Goal: Find specific page/section: Find specific page/section

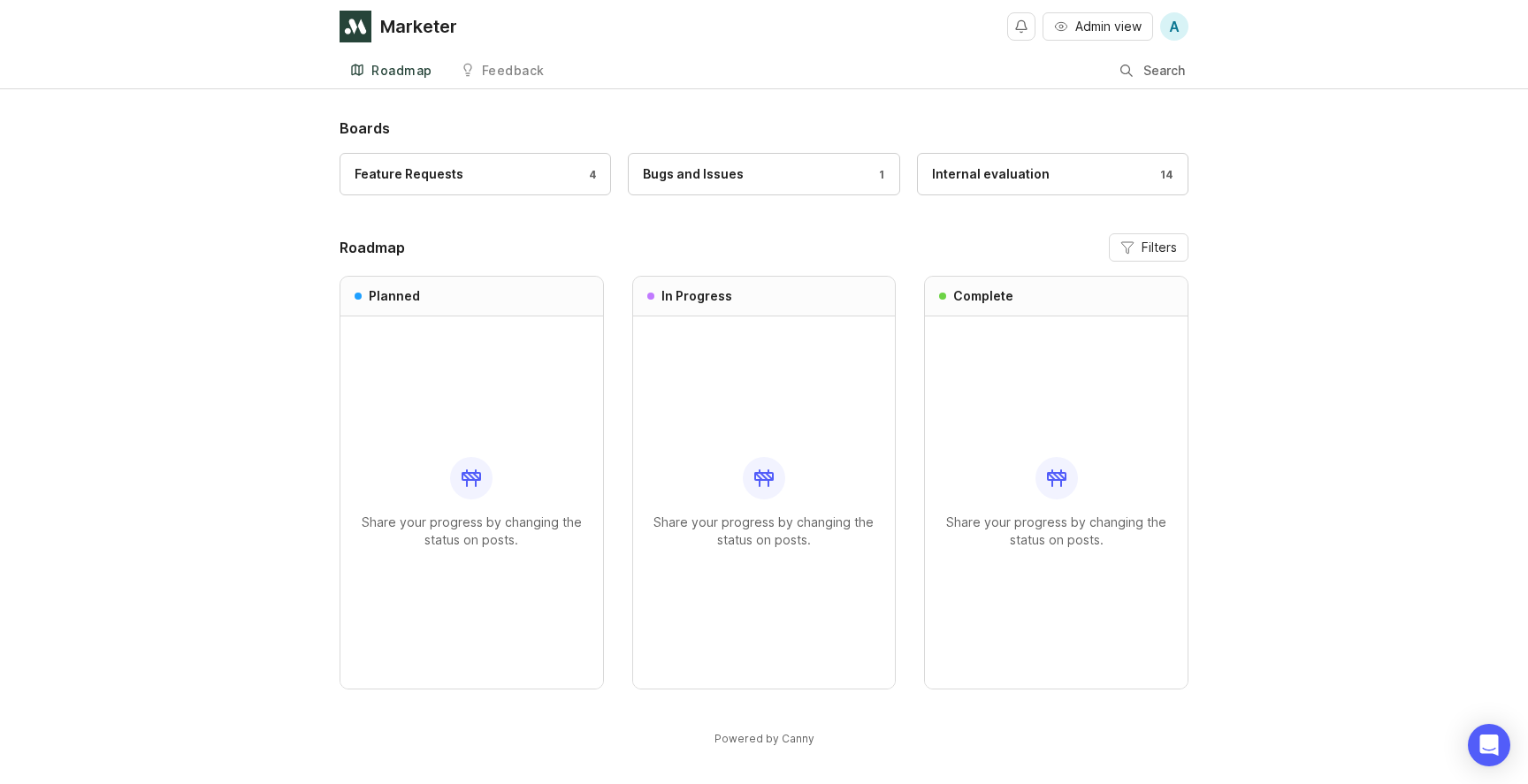
click at [385, 82] on link "Roadmap" at bounding box center [391, 71] width 103 height 36
click at [391, 66] on div "Roadmap" at bounding box center [401, 70] width 61 height 13
click at [1097, 174] on div "Internal evaluation 14" at bounding box center [1053, 174] width 241 height 19
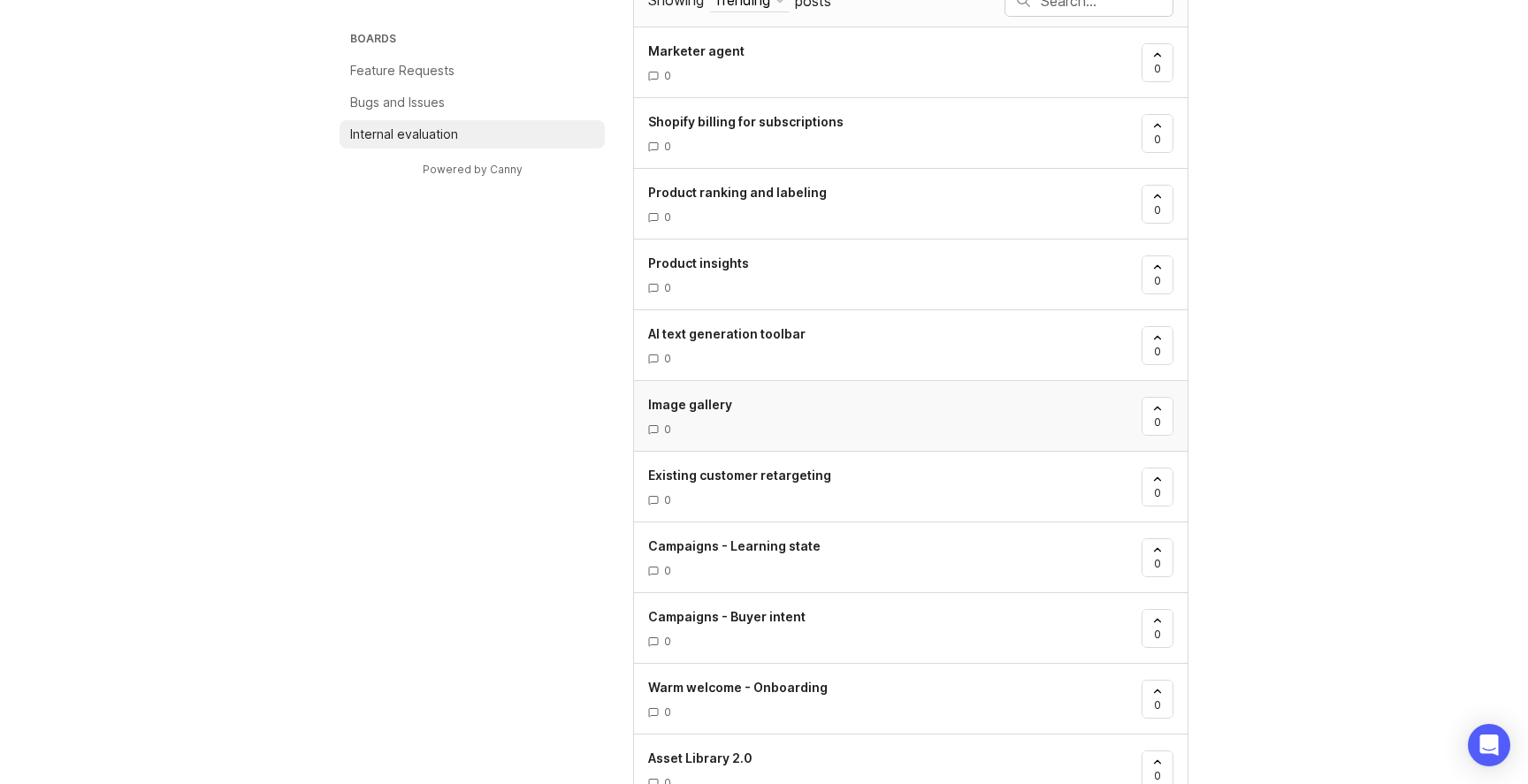
scroll to position [345, 0]
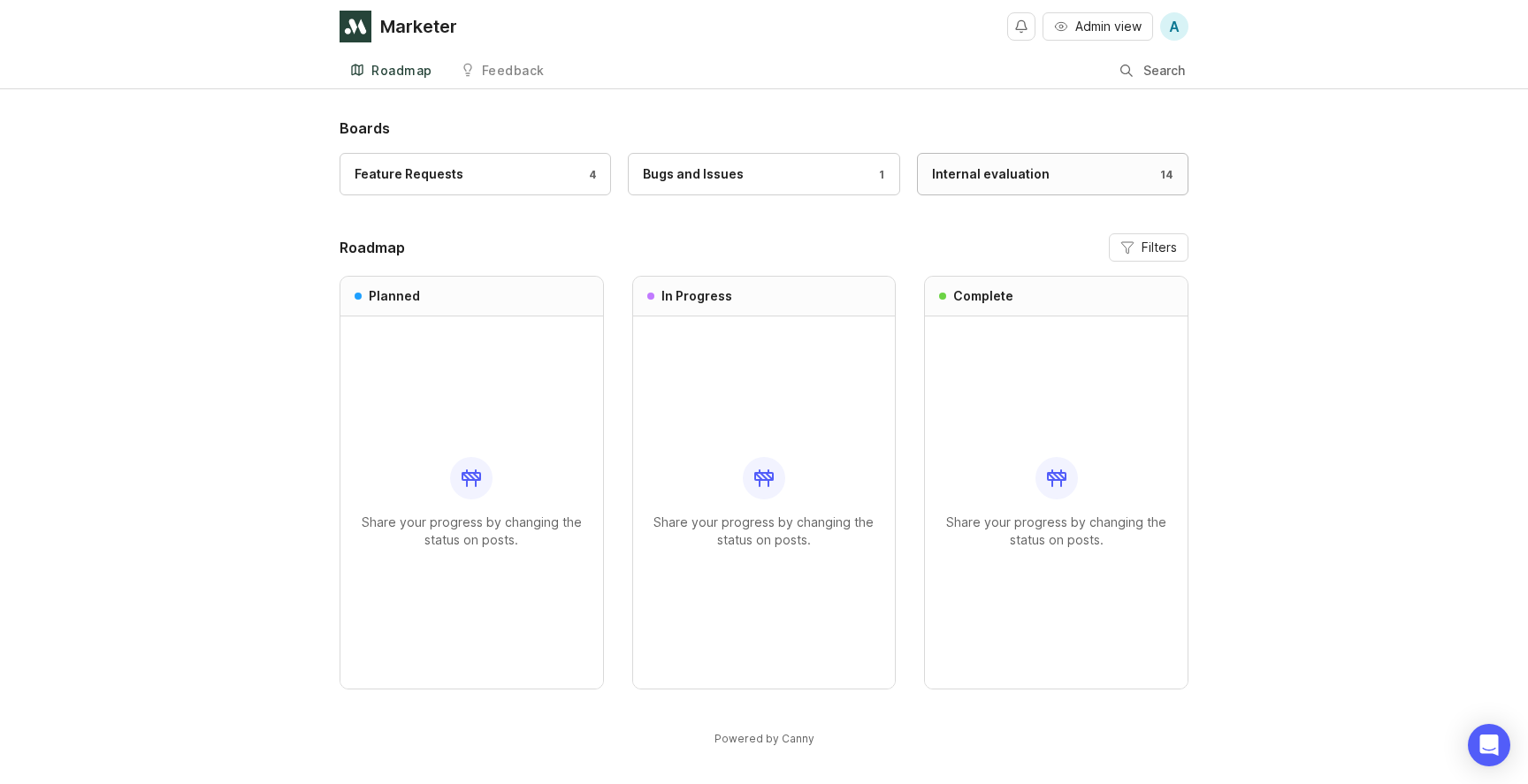
click at [1031, 175] on div "Internal evaluation" at bounding box center [990, 174] width 118 height 19
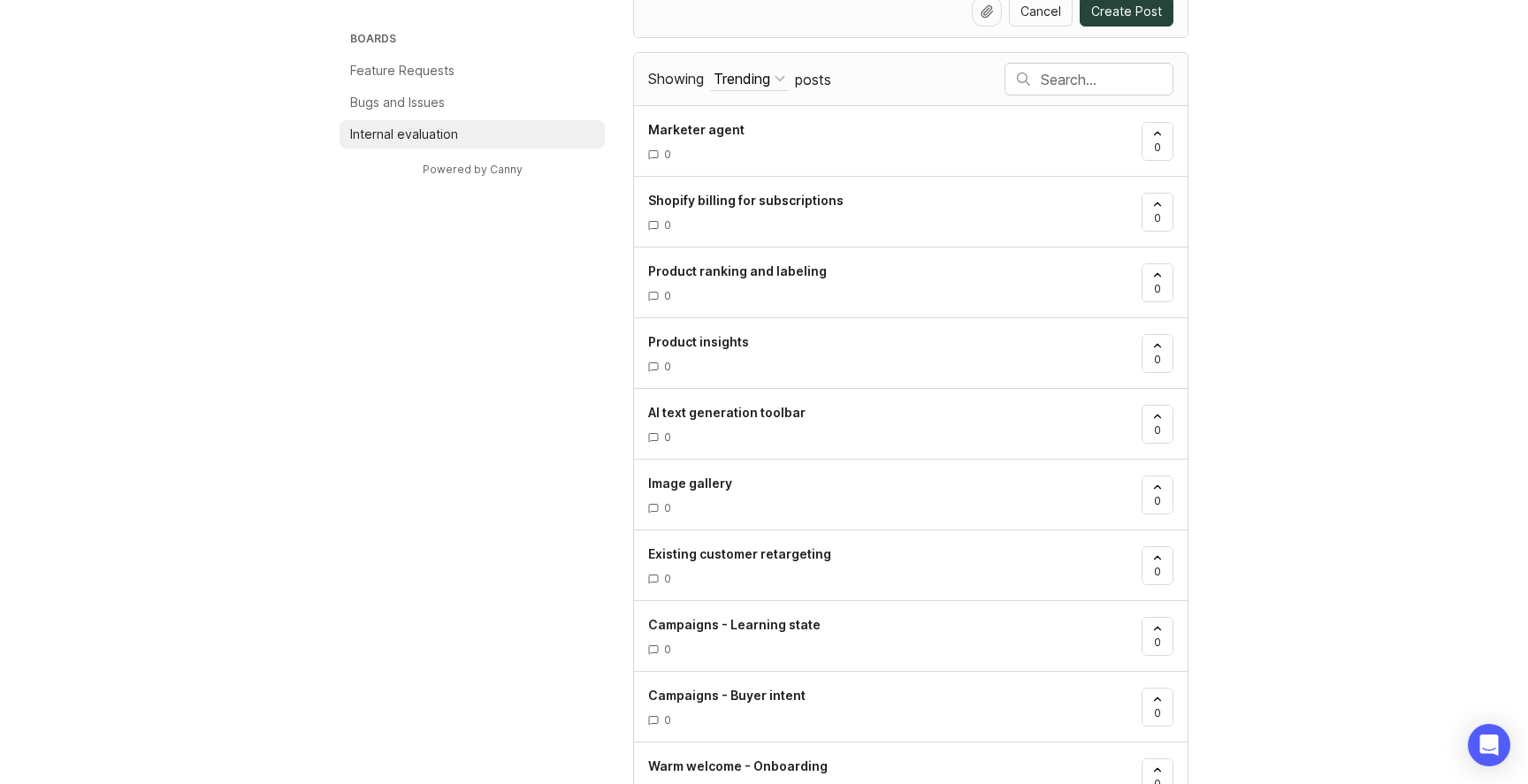
scroll to position [308, 0]
